Goal: Task Accomplishment & Management: Use online tool/utility

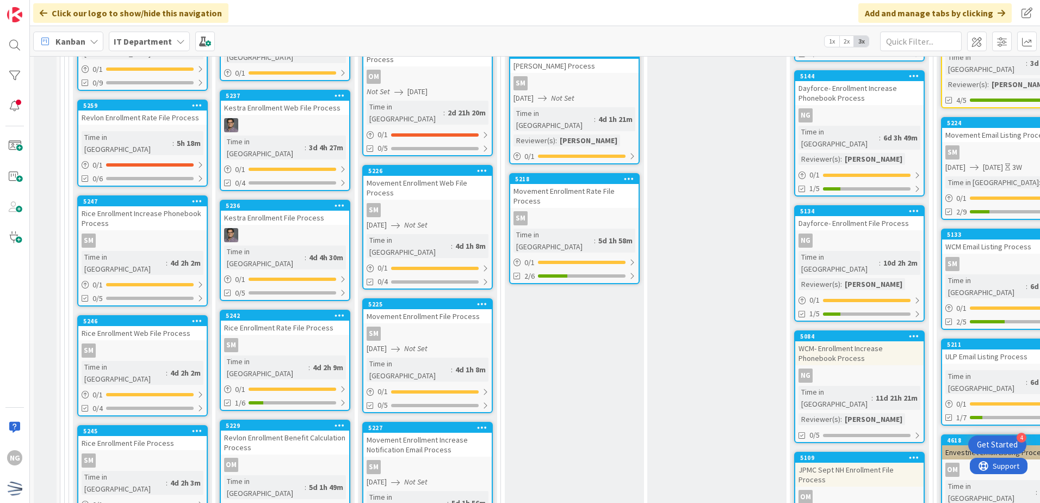
scroll to position [3373, 0]
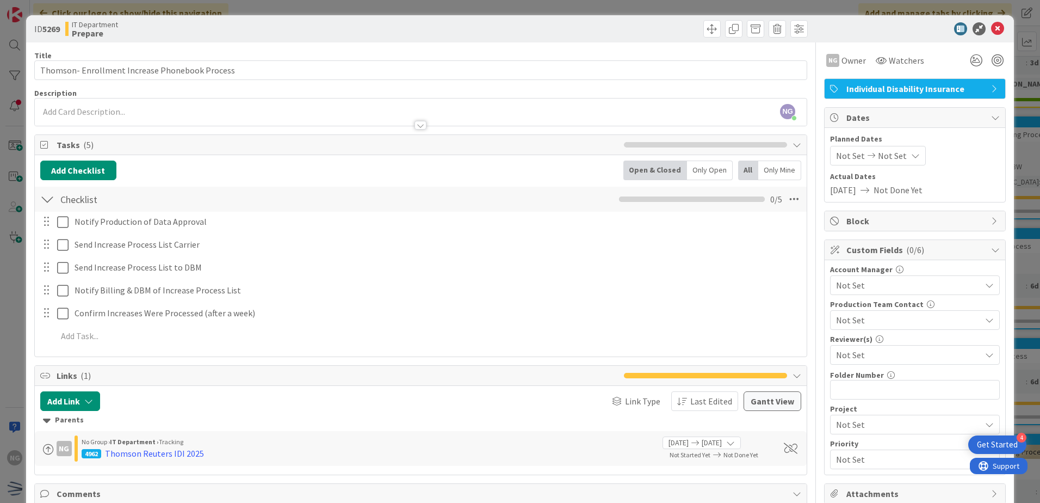
click at [867, 155] on icon at bounding box center [871, 156] width 13 height 8
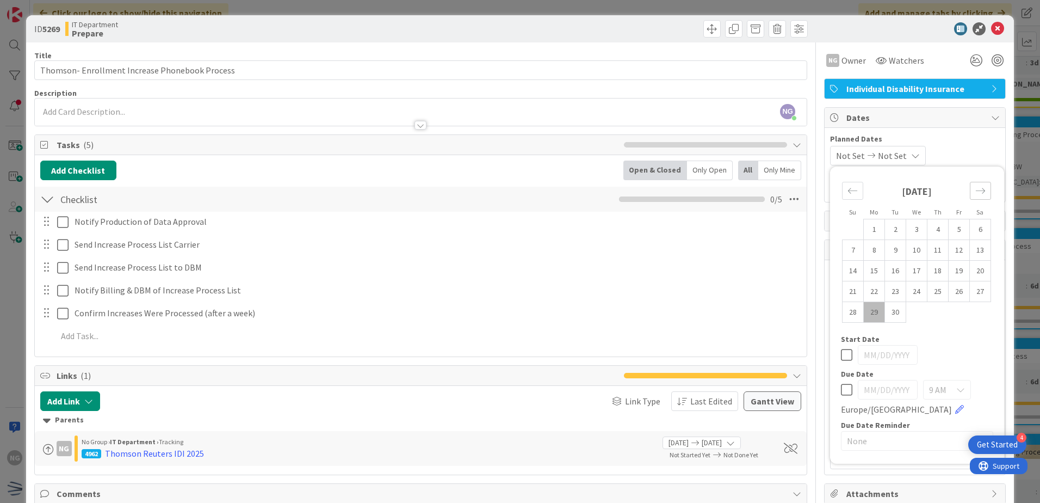
click at [976, 191] on icon "Move forward to switch to the next month." at bounding box center [980, 190] width 9 height 5
click at [975, 193] on icon "Move forward to switch to the next month." at bounding box center [980, 190] width 10 height 10
click at [949, 292] on td "21" at bounding box center [959, 291] width 21 height 21
type input "[DATE]"
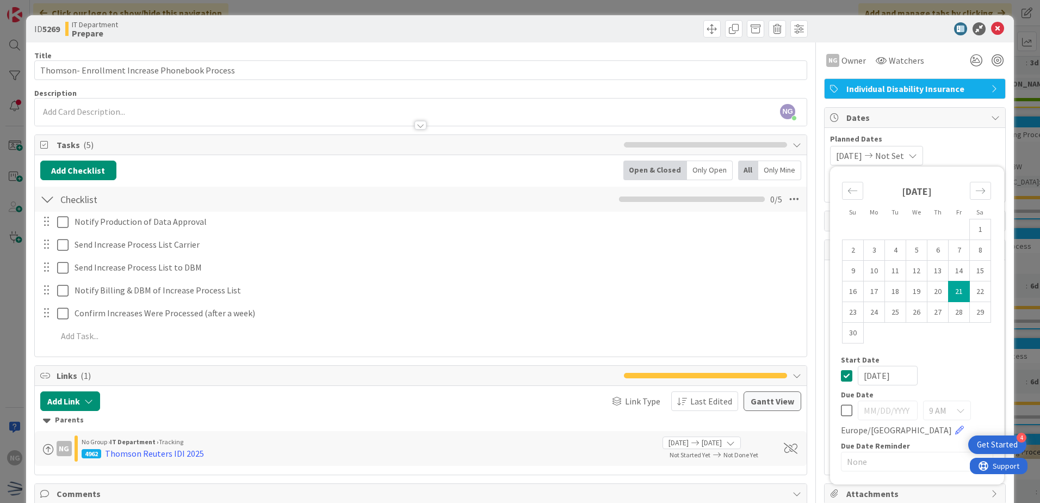
click at [980, 156] on div "[DATE] Not Set Su Mo Tu We Th Fr Sa [DATE] 1 2 3 4 5 6 7 8 9 10 11 12 13 14 15 …" at bounding box center [915, 156] width 170 height 20
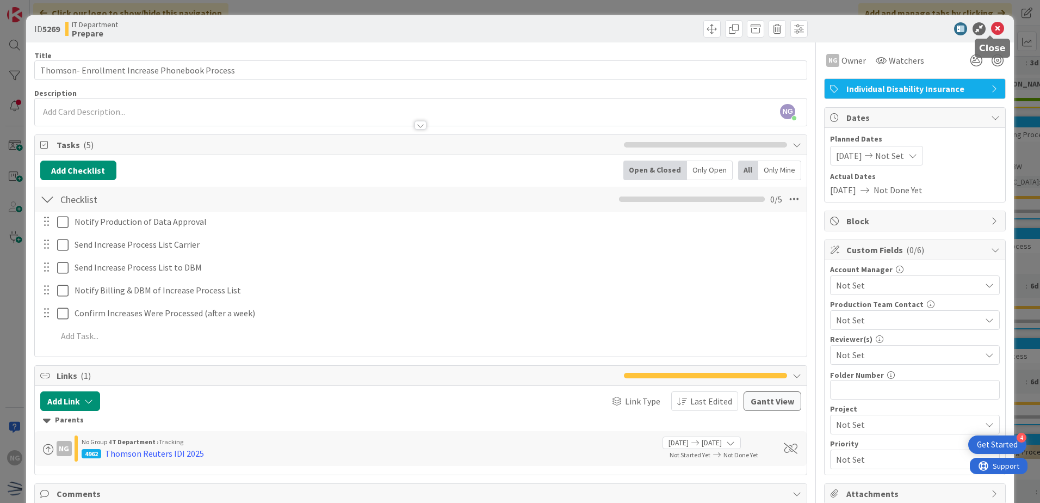
click at [991, 24] on icon at bounding box center [997, 28] width 13 height 13
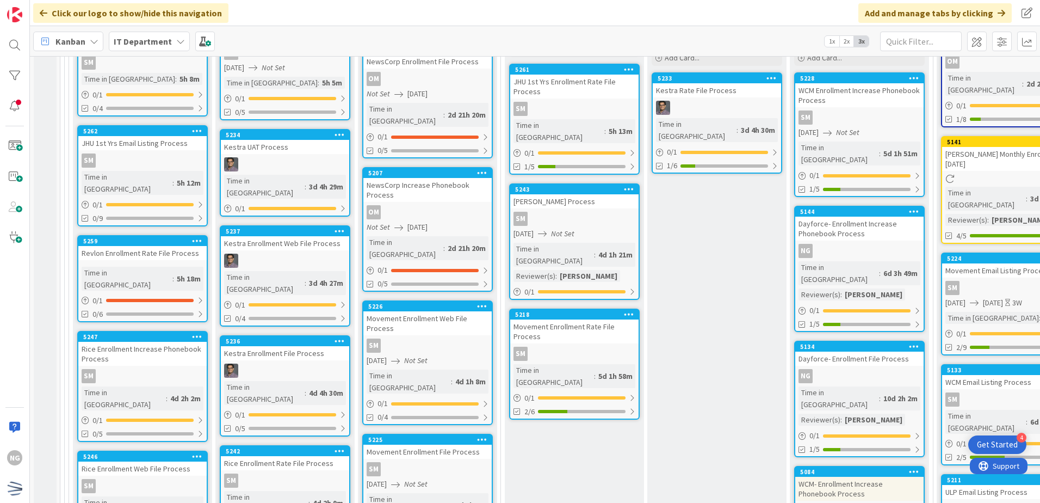
scroll to position [3182, 0]
